Goal: Information Seeking & Learning: Understand process/instructions

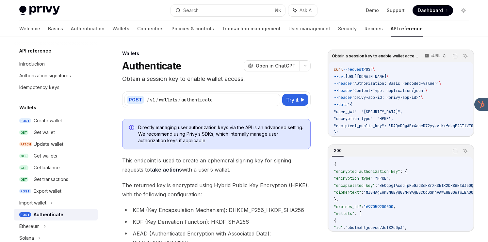
click at [246, 81] on p "Obtain a session key to enable wallet access." at bounding box center [216, 78] width 188 height 9
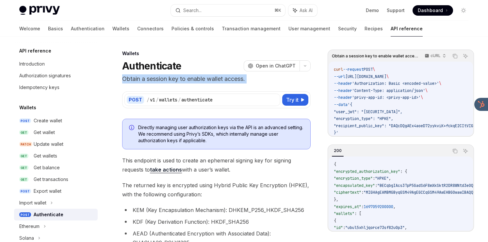
click at [246, 81] on p "Obtain a session key to enable wallet access." at bounding box center [216, 78] width 188 height 9
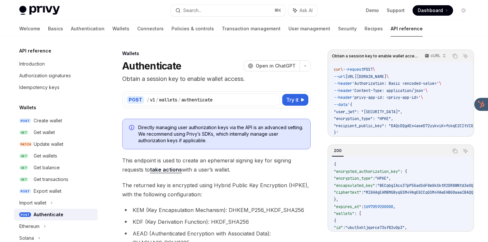
click at [231, 162] on span "This endpoint is used to create an ephemeral signing key for signing requests t…" at bounding box center [216, 165] width 188 height 18
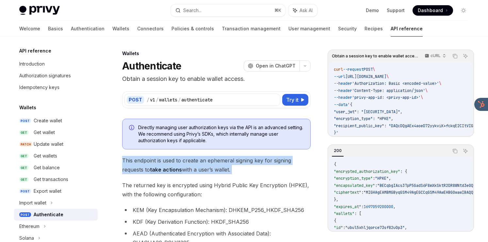
click at [231, 162] on span "This endpoint is used to create an ephemeral signing key for signing requests t…" at bounding box center [216, 165] width 188 height 18
click at [222, 170] on span "This endpoint is used to create an ephemeral signing key for signing requests t…" at bounding box center [216, 165] width 188 height 18
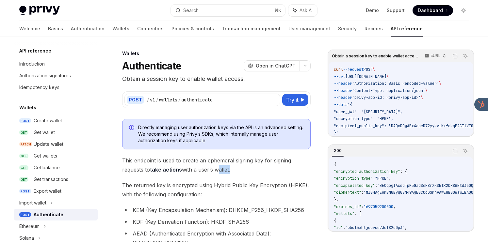
click at [222, 170] on span "This endpoint is used to create an ephemeral signing key for signing requests t…" at bounding box center [216, 165] width 188 height 18
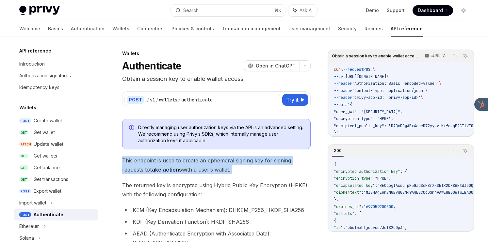
click at [222, 170] on span "This endpoint is used to create an ephemeral signing key for signing requests t…" at bounding box center [216, 165] width 188 height 18
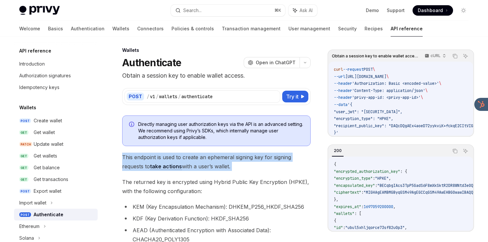
scroll to position [3, 0]
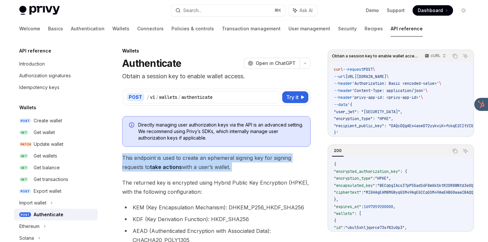
click at [224, 165] on span "This endpoint is used to create an ephemeral signing key for signing requests t…" at bounding box center [216, 163] width 188 height 18
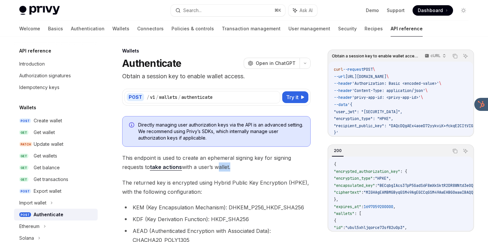
click at [224, 165] on span "This endpoint is used to create an ephemeral signing key for signing requests t…" at bounding box center [216, 163] width 188 height 18
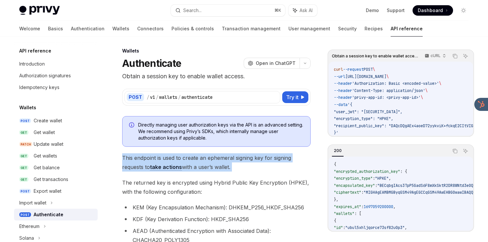
click at [224, 165] on span "This endpoint is used to create an ephemeral signing key for signing requests t…" at bounding box center [216, 163] width 188 height 18
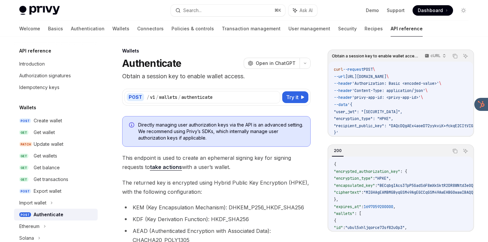
click at [214, 138] on span "Directly managing user authorization keys via the API is an advanced setting. W…" at bounding box center [221, 132] width 166 height 20
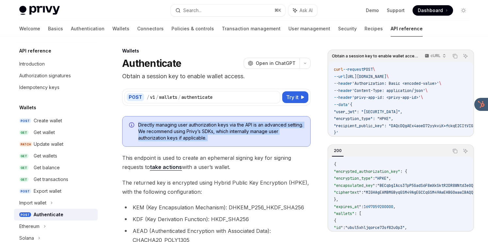
click at [214, 138] on span "Directly managing user authorization keys via the API is an advanced setting. W…" at bounding box center [221, 132] width 166 height 20
click at [214, 140] on span "Directly managing user authorization keys via the API is an advanced setting. W…" at bounding box center [221, 132] width 166 height 20
drag, startPoint x: 214, startPoint y: 140, endPoint x: 215, endPoint y: 119, distance: 20.6
click at [215, 119] on div "Directly managing user authorization keys via the API is an advanced setting. W…" at bounding box center [216, 131] width 188 height 31
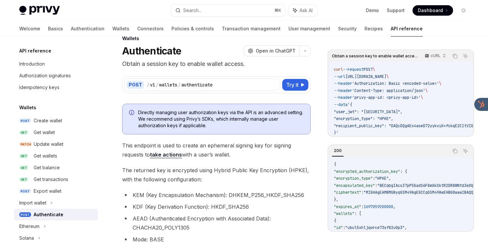
scroll to position [0, 0]
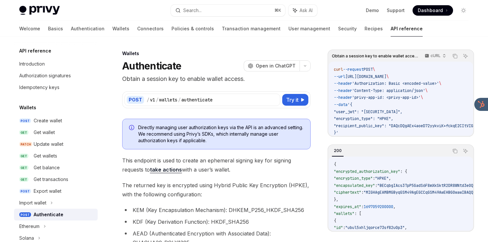
click at [268, 162] on span "This endpoint is used to create an ephemeral signing key for signing requests t…" at bounding box center [216, 165] width 188 height 18
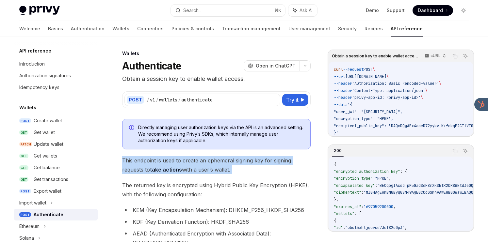
click at [268, 162] on span "This endpoint is used to create an ephemeral signing key for signing requests t…" at bounding box center [216, 165] width 188 height 18
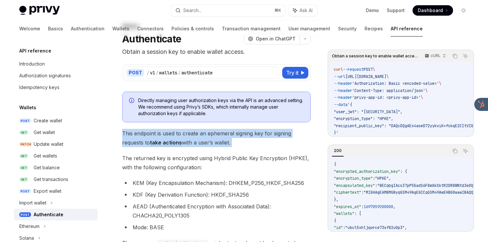
scroll to position [30, 0]
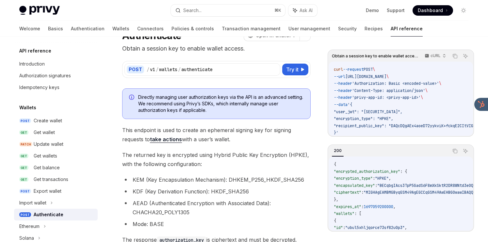
click at [267, 158] on span "The returned key is encrypted using Hybrid Public Key Encryption (HPKE), with t…" at bounding box center [216, 160] width 188 height 18
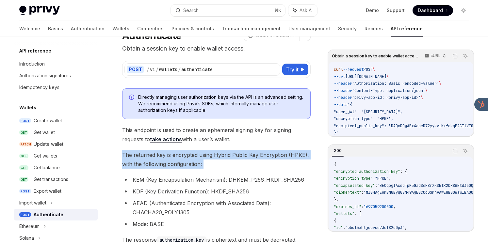
click at [267, 158] on span "The returned key is encrypted using Hybrid Public Key Encryption (HPKE), with t…" at bounding box center [216, 160] width 188 height 18
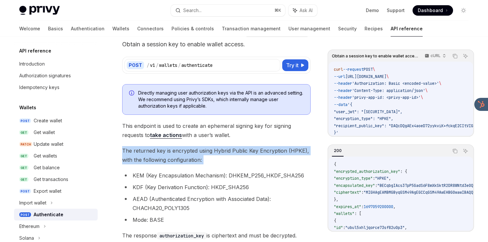
scroll to position [0, 0]
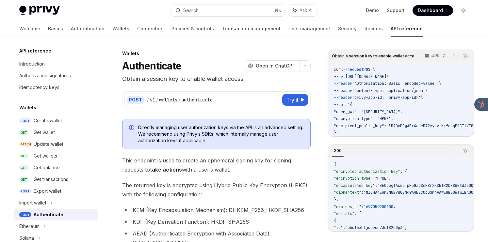
click at [247, 161] on span "This endpoint is used to create an ephemeral signing key for signing requests t…" at bounding box center [216, 165] width 188 height 18
drag, startPoint x: 282, startPoint y: 158, endPoint x: 282, endPoint y: 170, distance: 11.4
click at [282, 170] on span "This endpoint is used to create an ephemeral signing key for signing requests t…" at bounding box center [216, 165] width 188 height 18
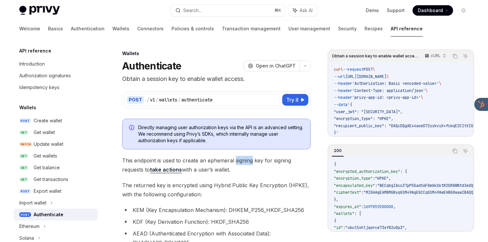
click at [282, 170] on span "This endpoint is used to create an ephemeral signing key for signing requests t…" at bounding box center [216, 165] width 188 height 18
click at [241, 132] on span "Directly managing user authorization keys via the API is an advanced setting. W…" at bounding box center [221, 134] width 166 height 20
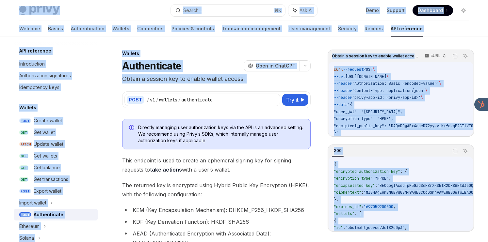
drag, startPoint x: 117, startPoint y: 17, endPoint x: 125, endPoint y: 84, distance: 67.5
click at [125, 84] on div "POST / v1 / wallets / authenticate Try it Obtain a session key to enable wallet…" at bounding box center [216, 96] width 188 height 25
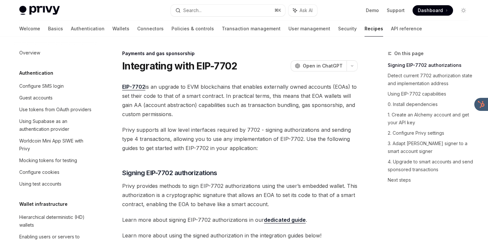
scroll to position [537, 0]
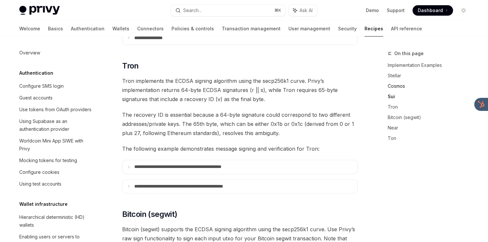
scroll to position [160, 0]
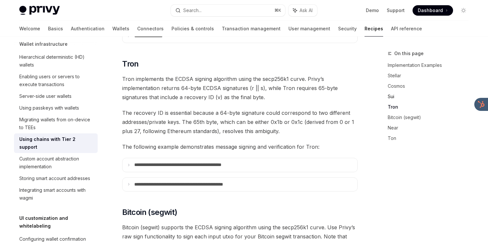
click at [392, 95] on link "Sui" at bounding box center [431, 96] width 86 height 10
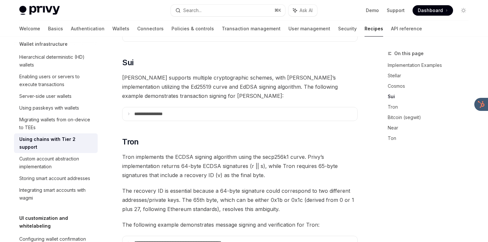
scroll to position [326, 0]
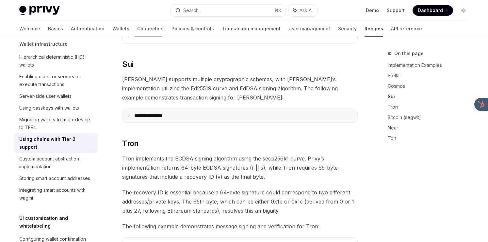
click at [224, 109] on summary "**********" at bounding box center [239, 116] width 235 height 14
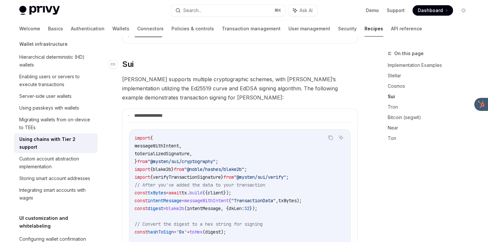
click at [118, 59] on link "​" at bounding box center [115, 64] width 13 height 10
click at [115, 60] on div "Navigate to header" at bounding box center [113, 64] width 8 height 8
click at [112, 34] on link "Wallets" at bounding box center [120, 29] width 17 height 16
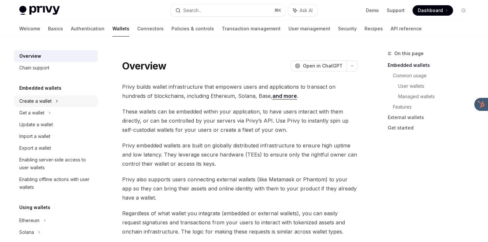
click at [39, 97] on div "Create a wallet" at bounding box center [56, 101] width 84 height 12
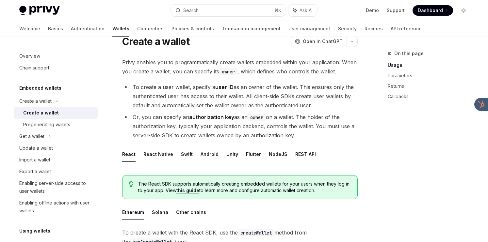
scroll to position [25, 0]
click at [188, 211] on button "Other chains" at bounding box center [191, 211] width 30 height 15
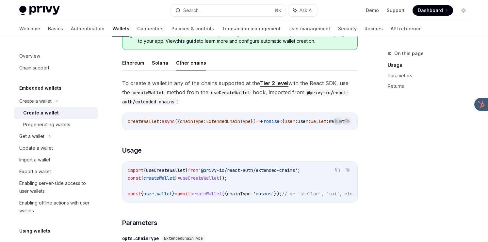
scroll to position [171, 0]
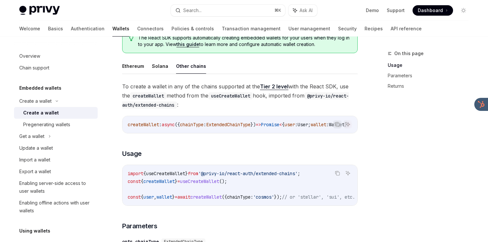
click at [195, 69] on button "Other chains" at bounding box center [191, 65] width 30 height 15
type textarea "*"
